Goal: Information Seeking & Learning: Find specific fact

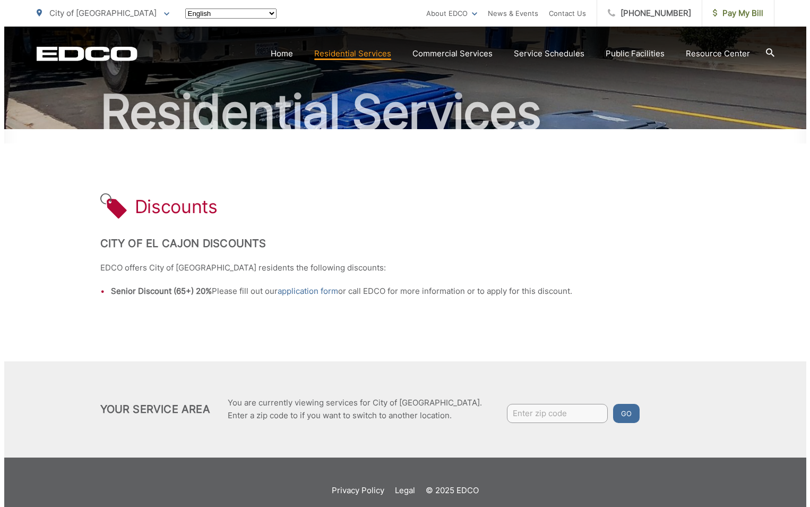
scroll to position [100, 0]
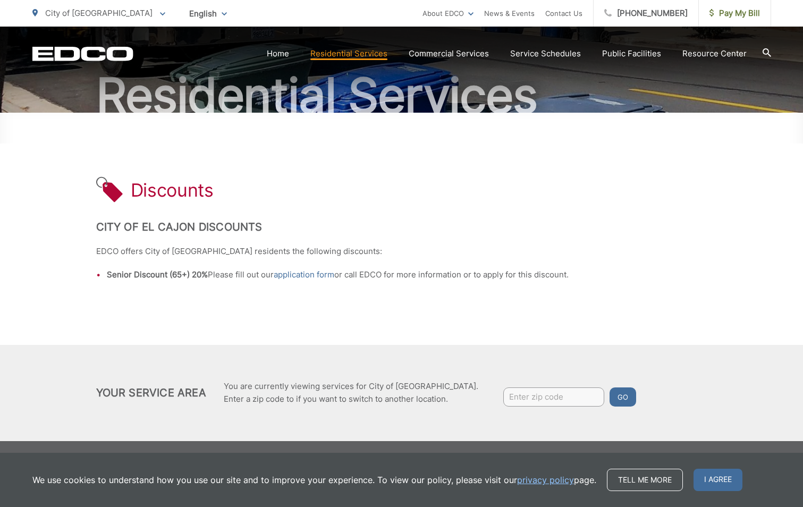
click at [503, 397] on input "Enter zip code" at bounding box center [553, 396] width 101 height 19
type input "92078"
click at [516, 212] on div "Discounts City of El Cajon Discounts EDCO offers City of El Cajon residents the…" at bounding box center [401, 229] width 611 height 232
click at [503, 397] on input "92078" at bounding box center [553, 396] width 101 height 19
click at [609, 396] on button "Go" at bounding box center [622, 396] width 27 height 19
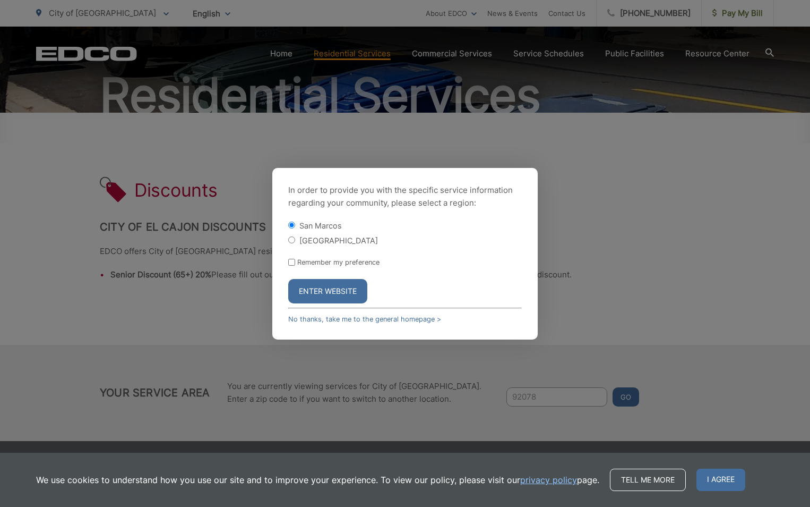
click at [320, 294] on button "Enter Website" at bounding box center [327, 291] width 79 height 24
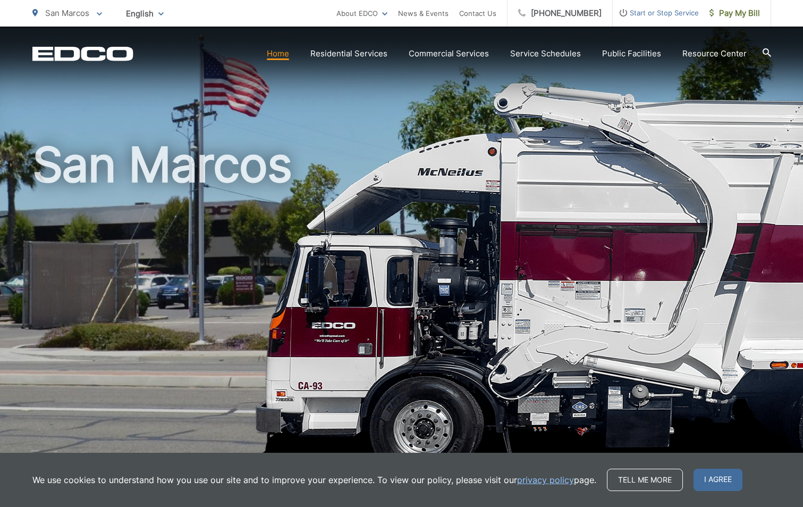
click at [767, 53] on icon at bounding box center [766, 52] width 8 height 8
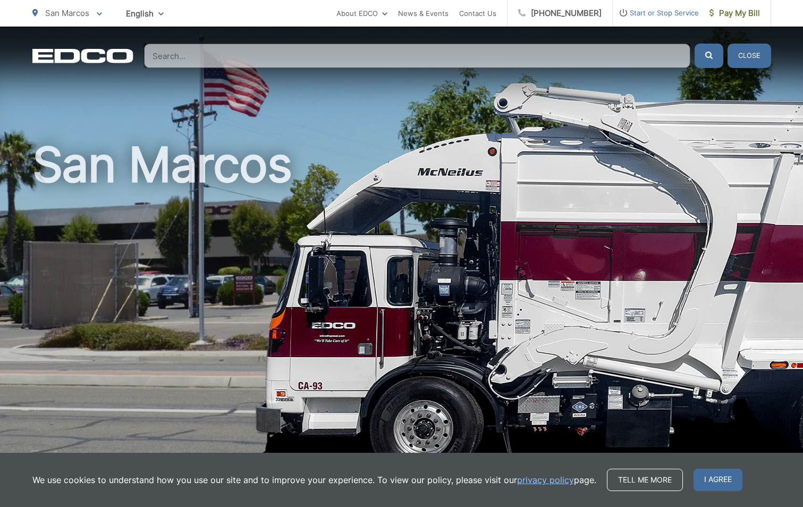
click at [162, 52] on input "Search" at bounding box center [417, 56] width 546 height 24
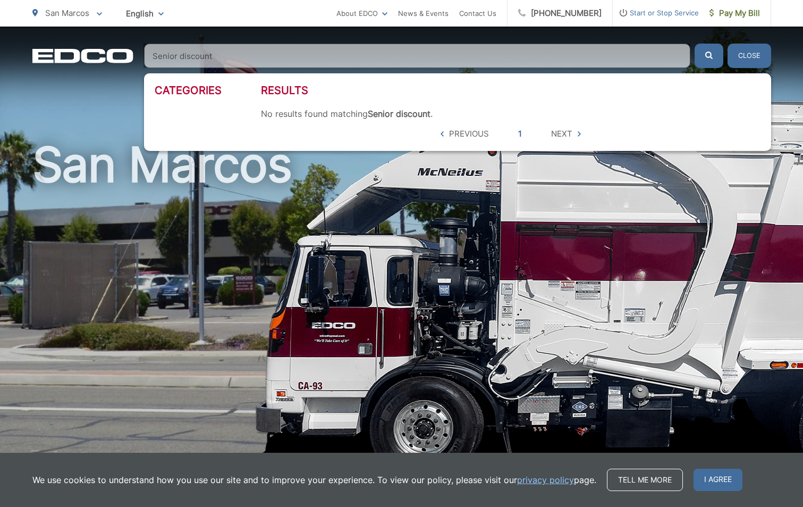
click at [563, 135] on span "Next" at bounding box center [561, 133] width 21 height 13
click at [313, 98] on div "Results No results found matching Senior discount . 5 hits per page Previous 1 …" at bounding box center [510, 112] width 499 height 56
click at [210, 56] on input "Senior discount" at bounding box center [417, 56] width 546 height 24
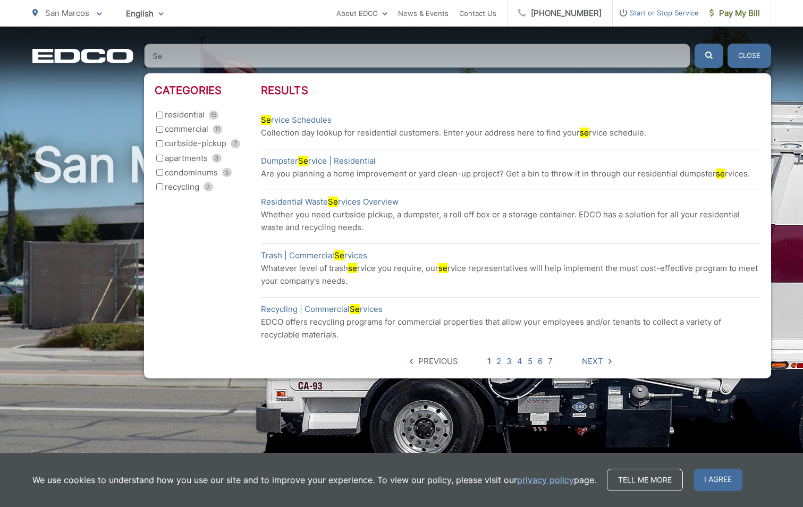
type input "S"
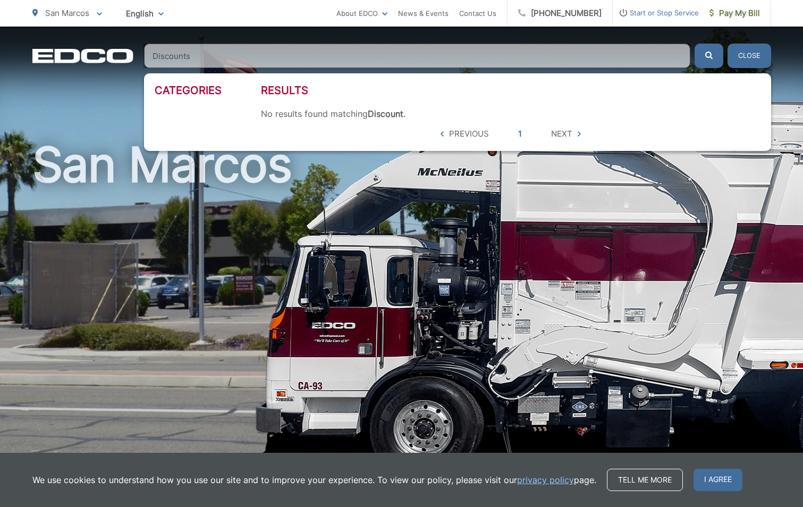
type input "Discounts"
click at [694, 44] on button "submit" at bounding box center [708, 56] width 29 height 24
click at [754, 59] on button "Close" at bounding box center [749, 56] width 44 height 24
